Goal: Navigation & Orientation: Find specific page/section

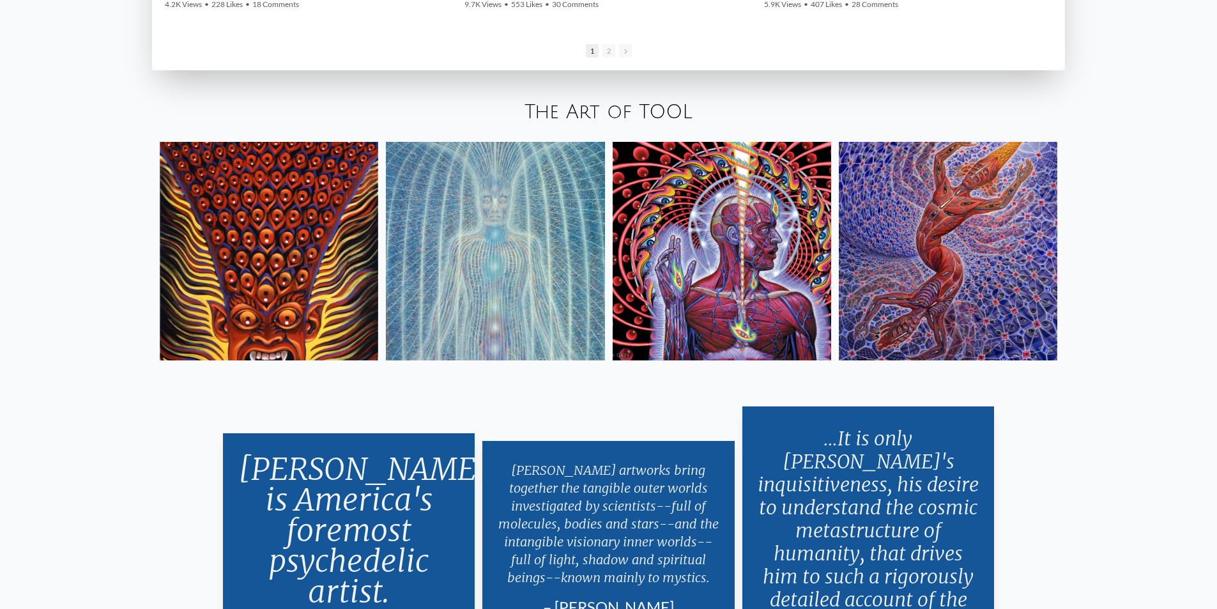
scroll to position [2573, 0]
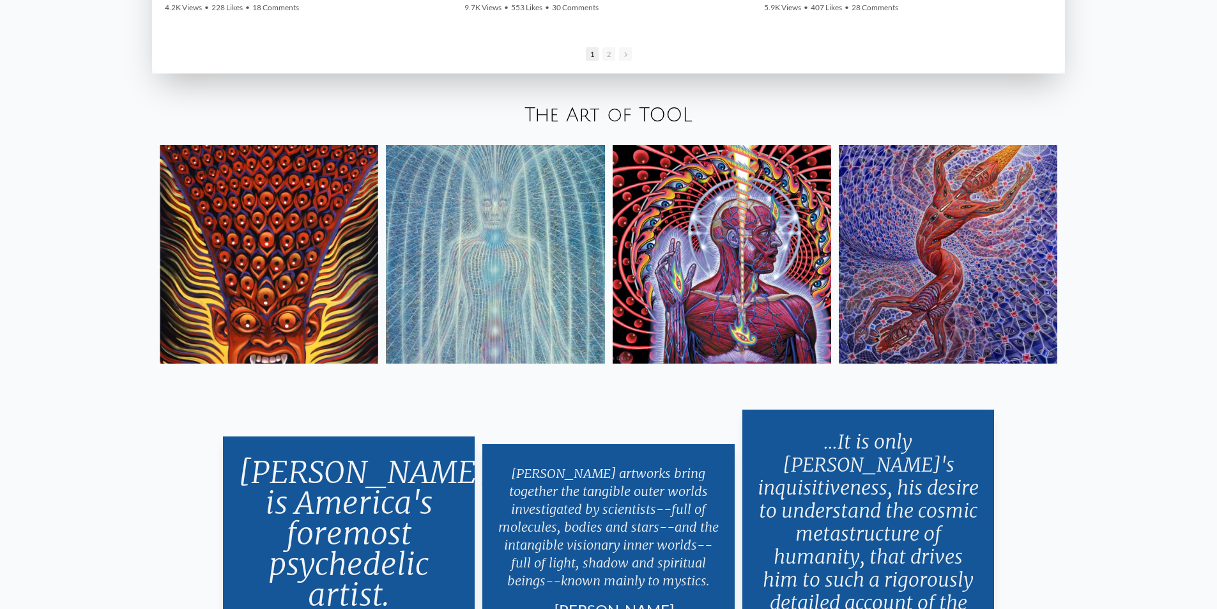
click at [722, 226] on img at bounding box center [722, 254] width 218 height 218
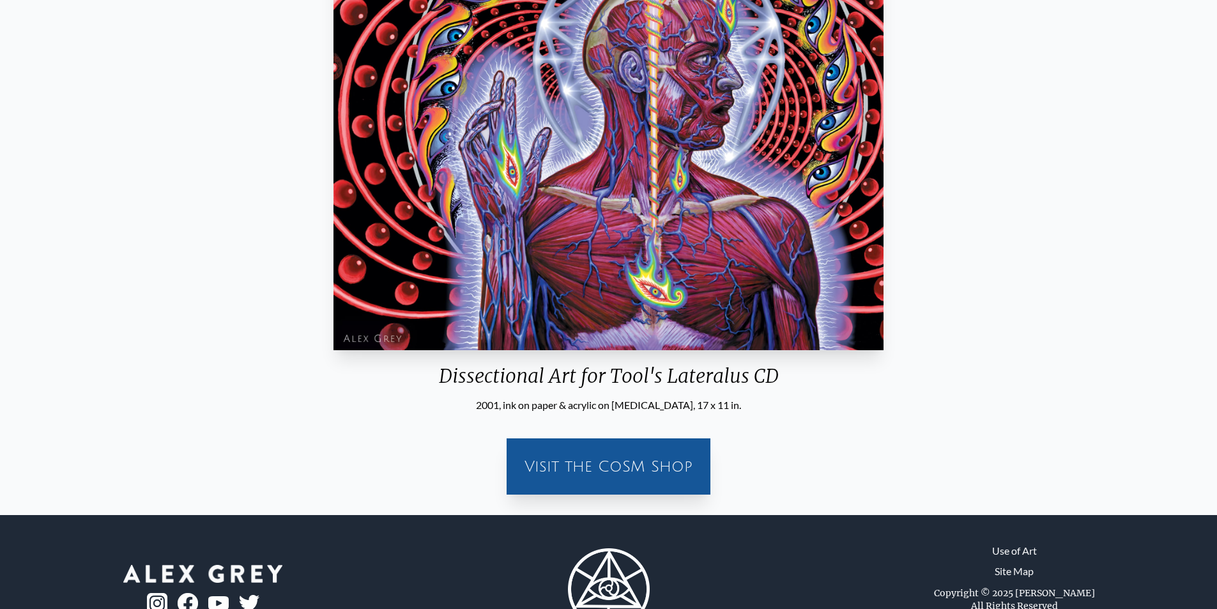
scroll to position [319, 0]
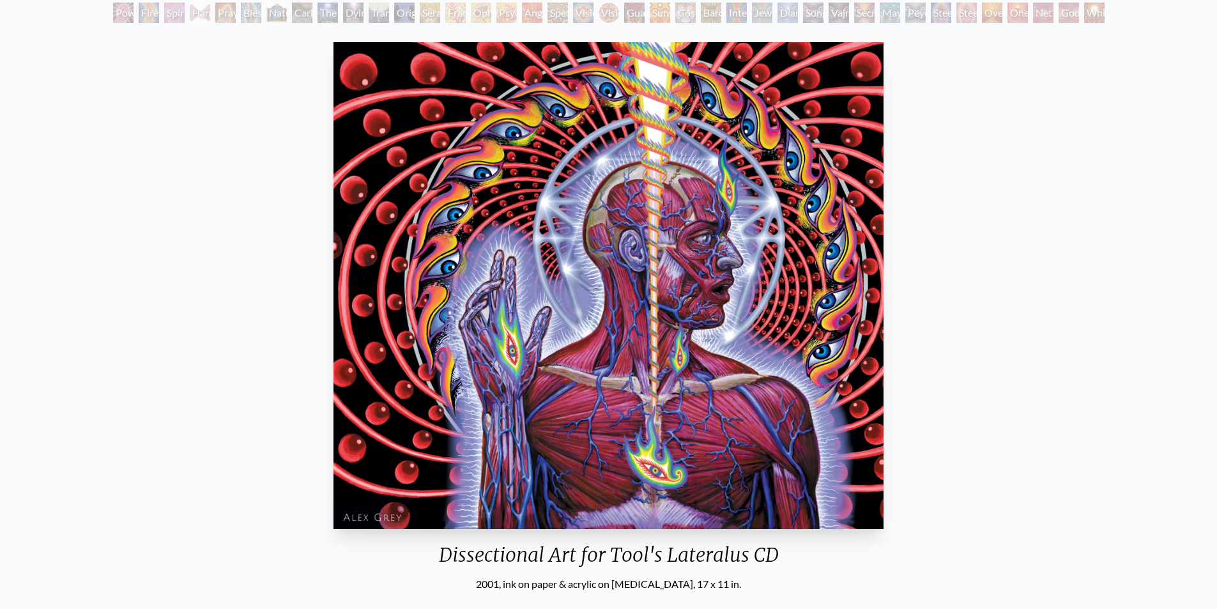
click at [676, 266] on img "82 / 133" at bounding box center [608, 285] width 550 height 487
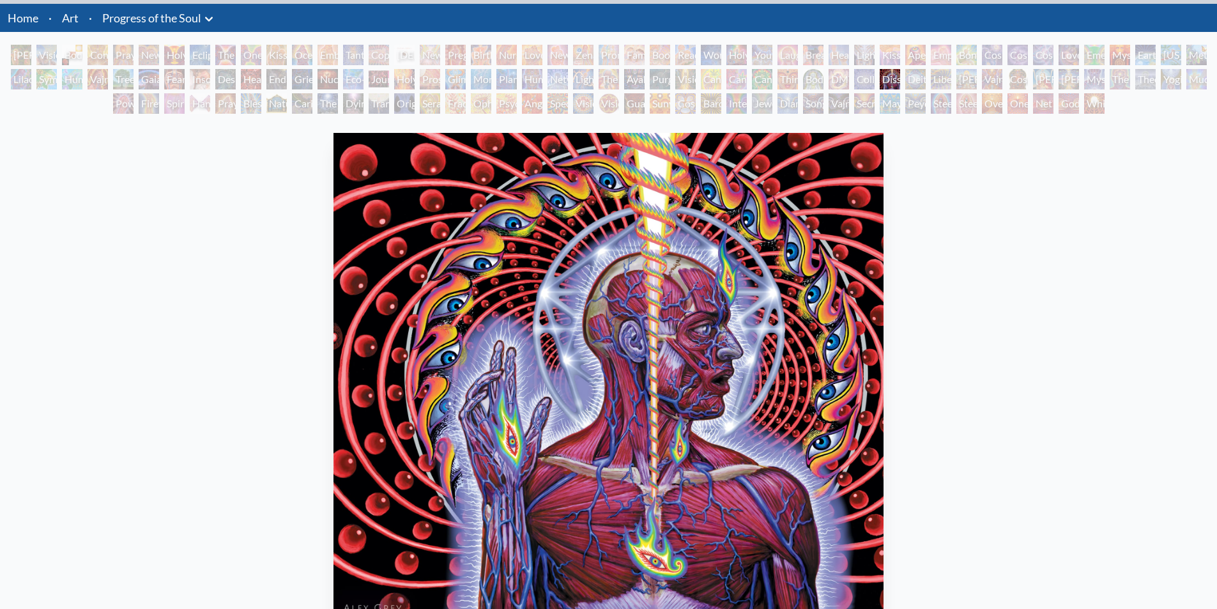
scroll to position [0, 0]
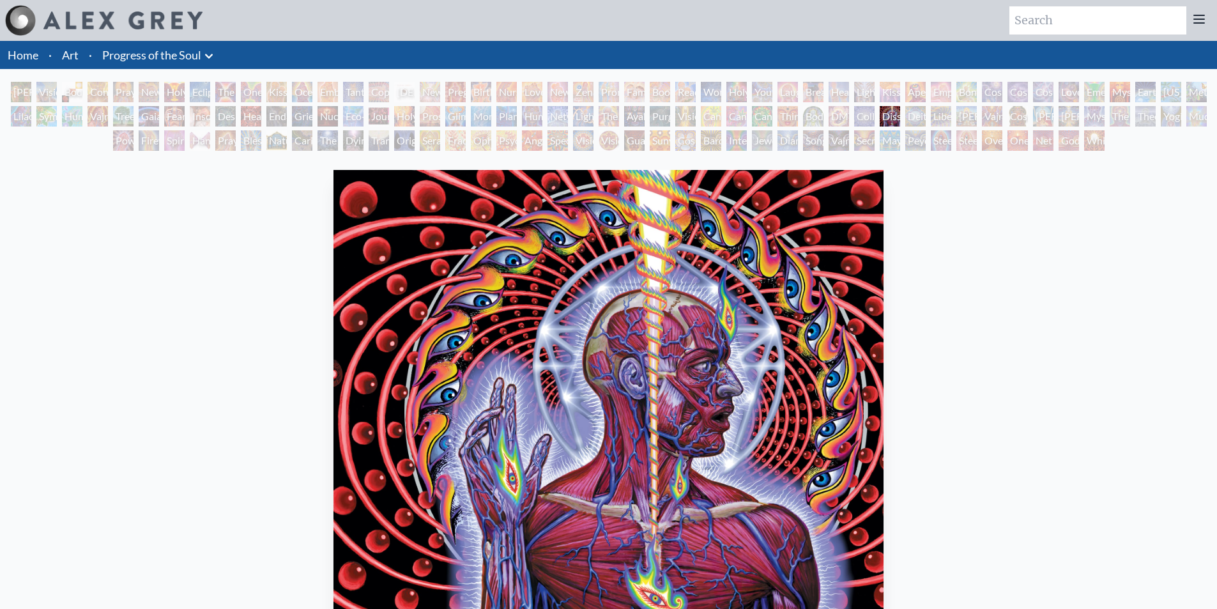
click at [71, 51] on link "Art" at bounding box center [70, 55] width 17 height 18
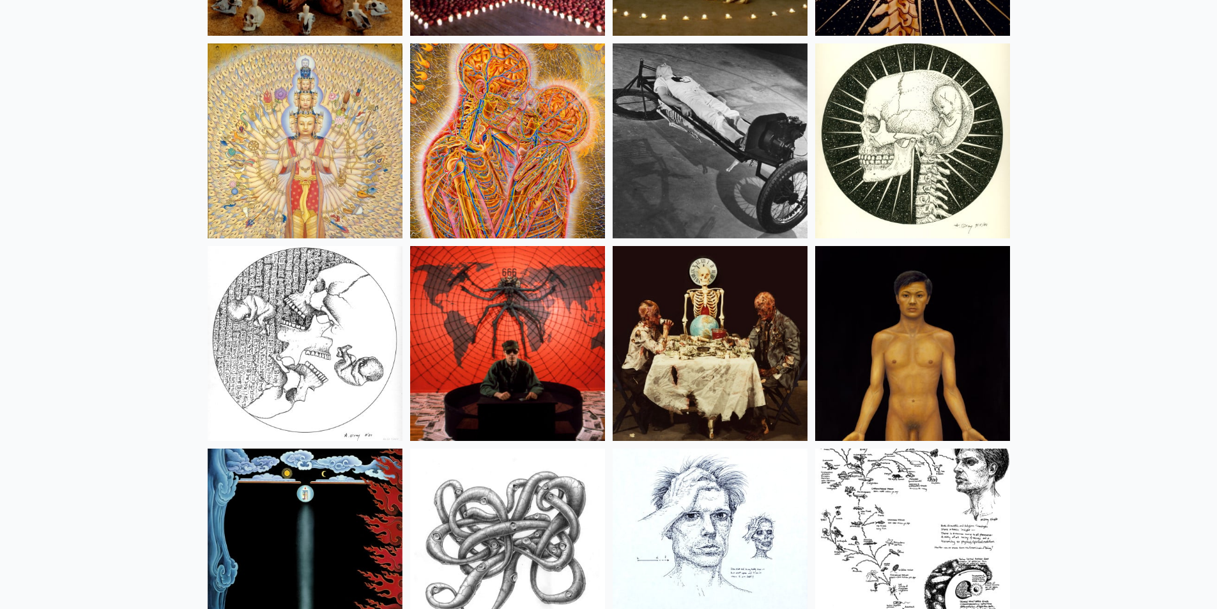
scroll to position [14230, 0]
